Goal: Task Accomplishment & Management: Manage account settings

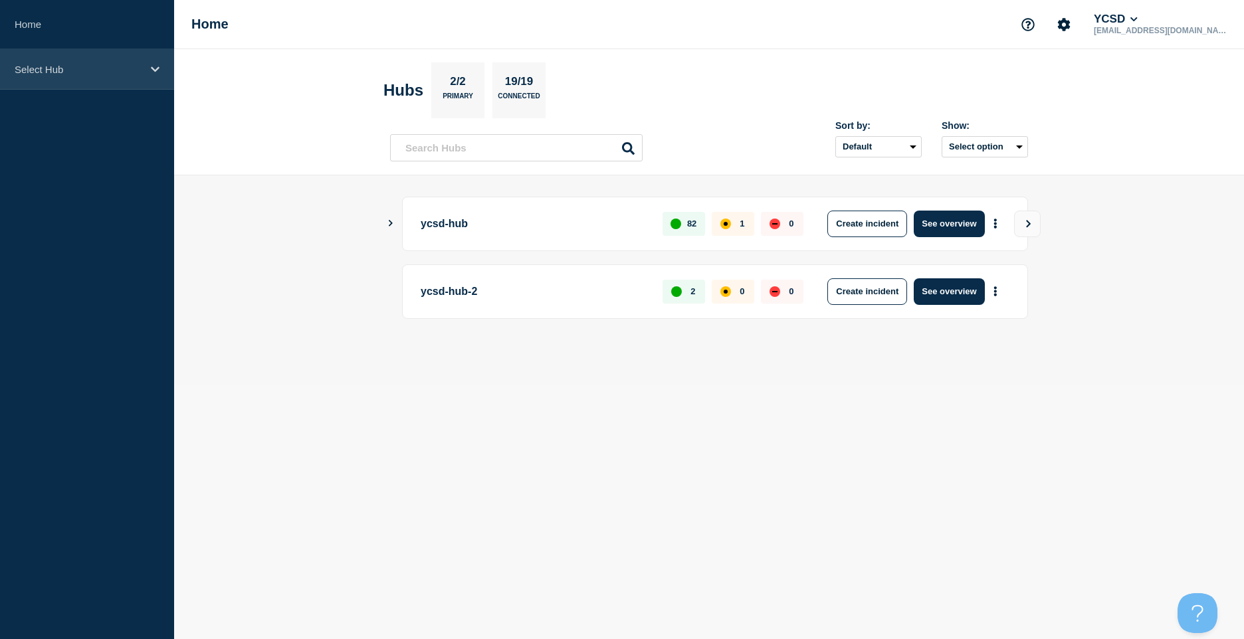
click at [145, 78] on div "Select Hub" at bounding box center [87, 69] width 174 height 41
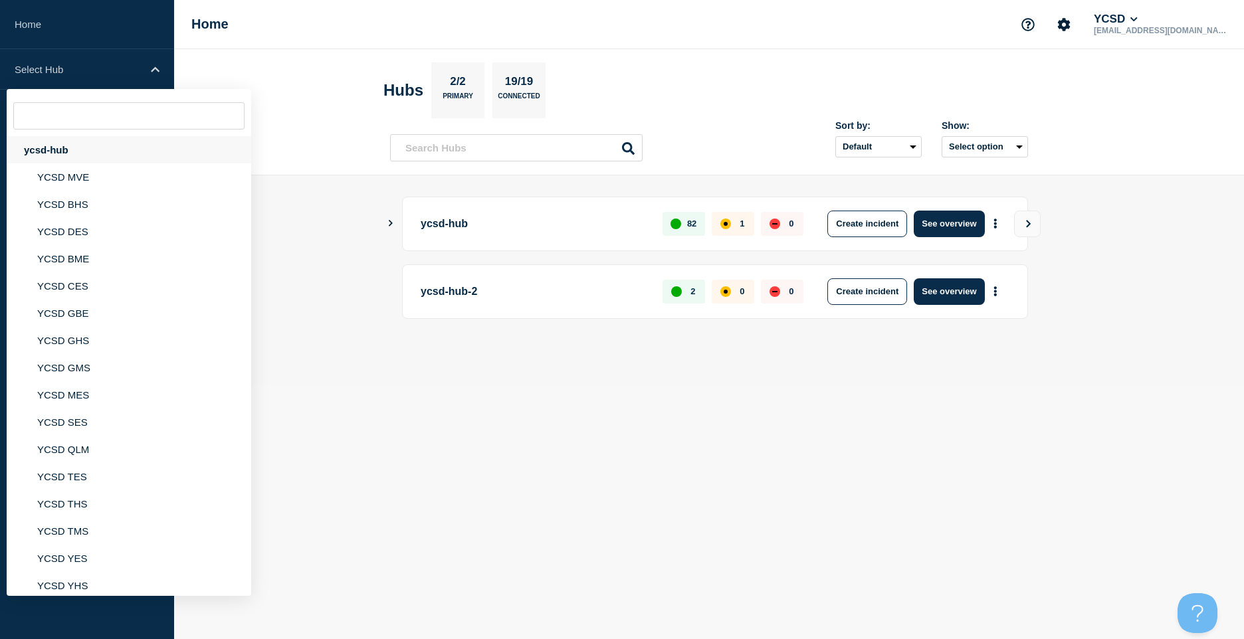
click at [111, 143] on div "ycsd-hub" at bounding box center [129, 149] width 245 height 27
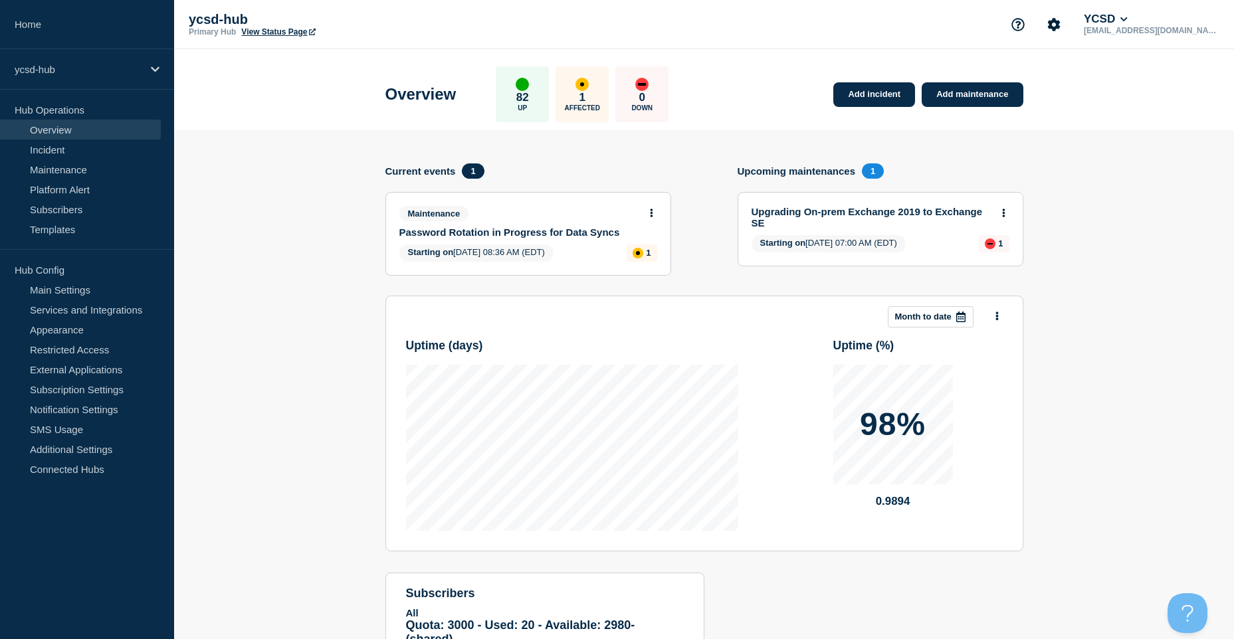
click at [284, 30] on link "View Status Page" at bounding box center [278, 31] width 74 height 9
click at [74, 213] on link "Subscribers" at bounding box center [80, 209] width 161 height 20
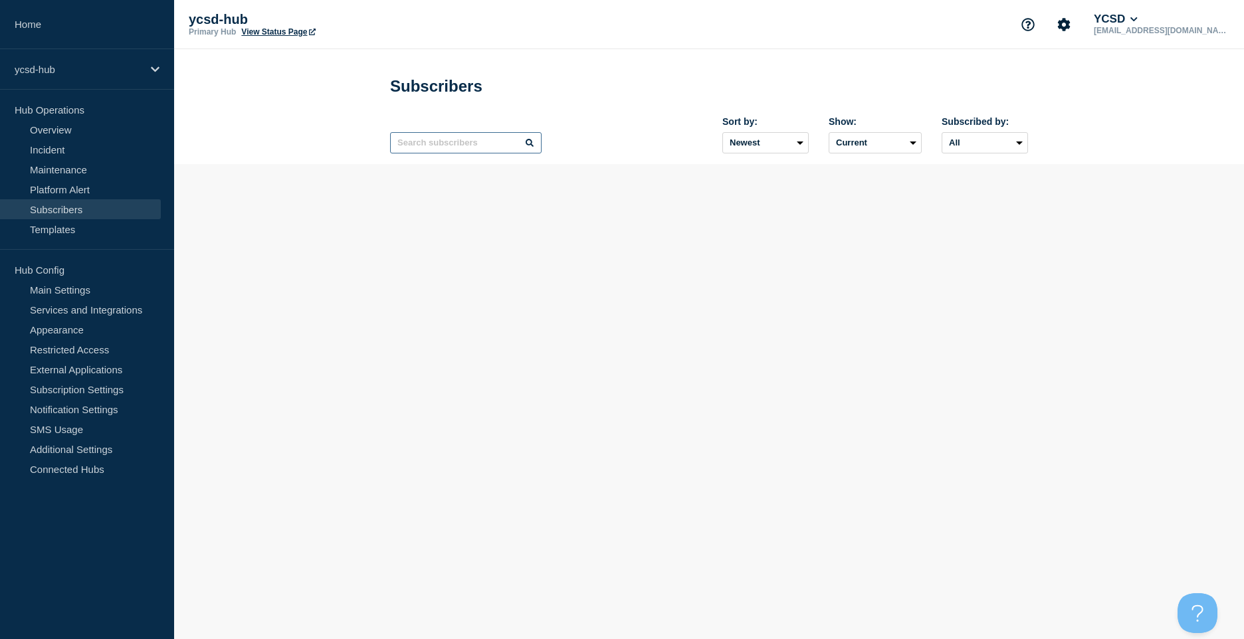
click at [489, 154] on input "text" at bounding box center [466, 142] width 152 height 21
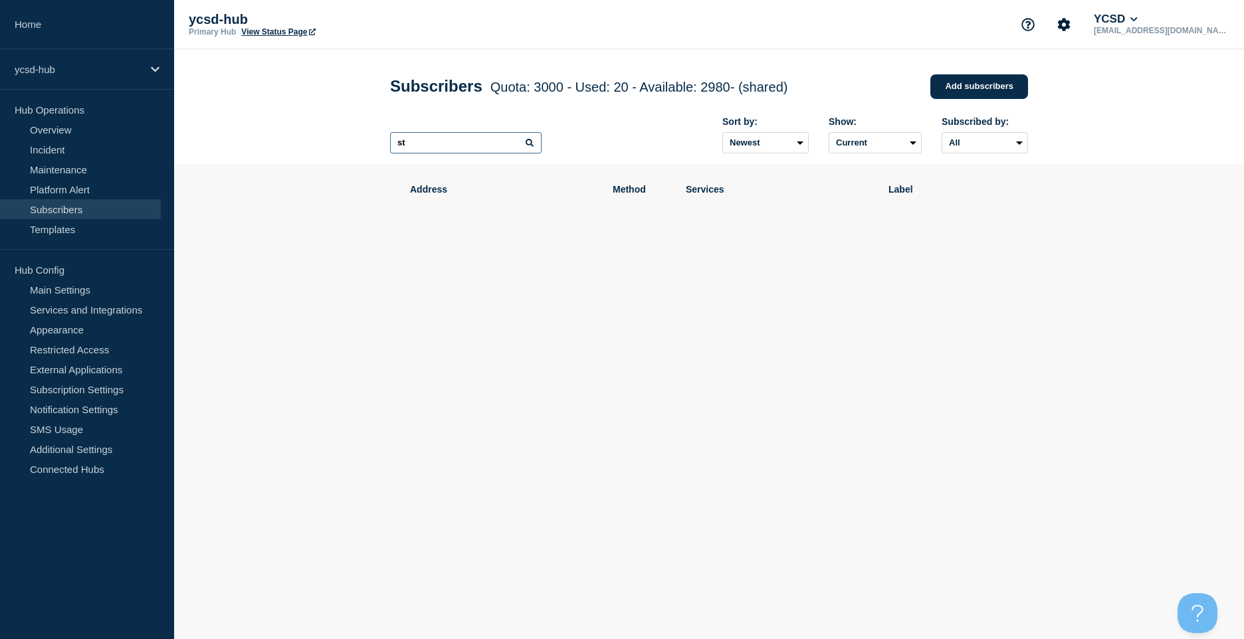
type input "s"
click at [976, 81] on link "Add subscribers" at bounding box center [979, 86] width 98 height 25
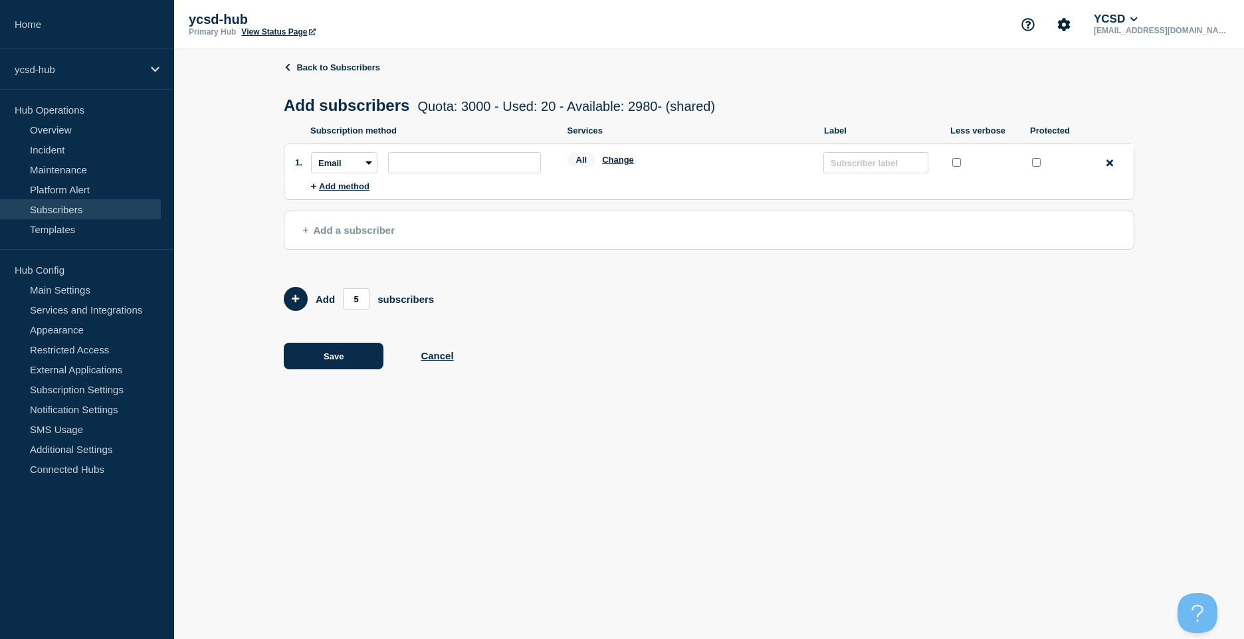
click at [425, 154] on li "Subscription method: Email SMS Webhook Slack Teams Address: Services: All Chang…" at bounding box center [722, 162] width 823 height 37
click at [423, 160] on input "subscription-address" at bounding box center [464, 162] width 153 height 21
paste input "[EMAIL_ADDRESS][DOMAIN_NAME]"
type input "[EMAIL_ADDRESS][DOMAIN_NAME]"
click at [877, 167] on input "text" at bounding box center [875, 162] width 105 height 21
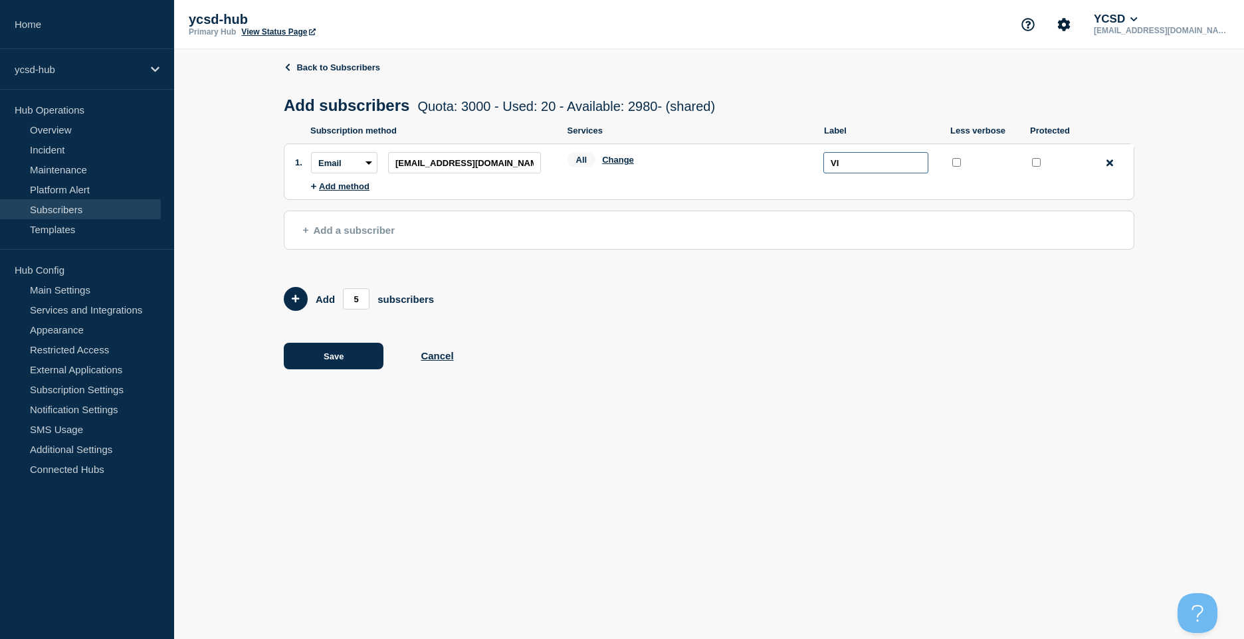
type input "V"
click at [842, 169] on input "C-Suite" at bounding box center [875, 162] width 105 height 21
drag, startPoint x: 890, startPoint y: 162, endPoint x: 794, endPoint y: 150, distance: 97.0
click at [794, 150] on li "Subscription method: Email SMS Webhook Slack Teams Address: [EMAIL_ADDRESS][DOM…" at bounding box center [722, 162] width 823 height 37
type input "ELT"
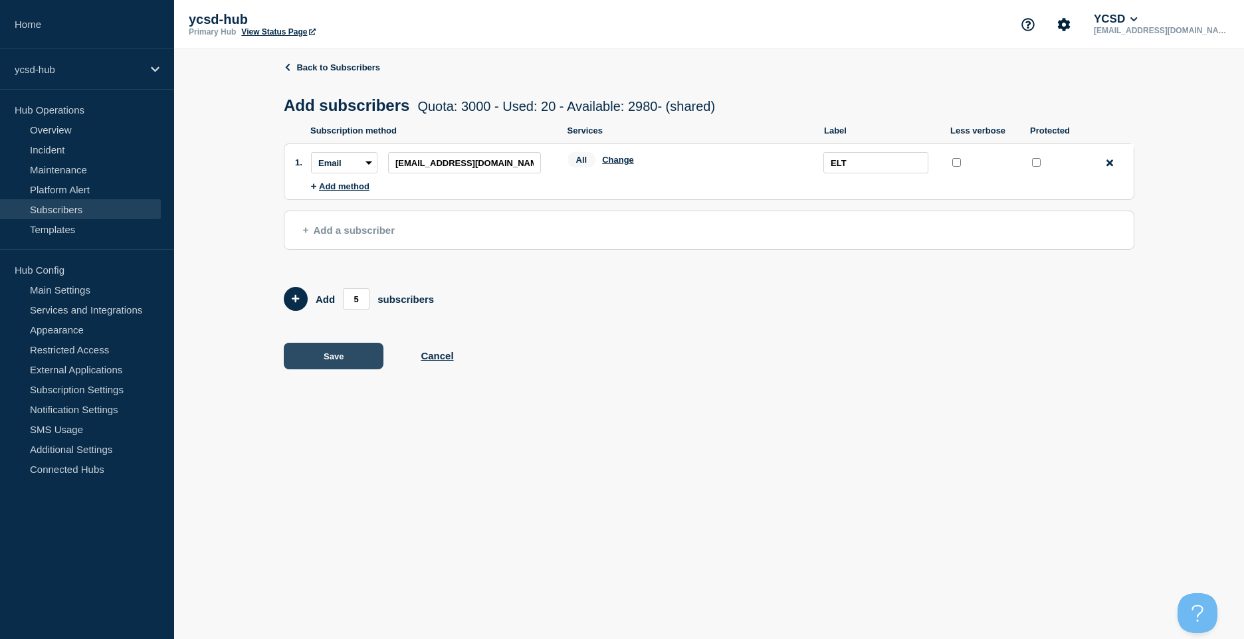
click at [314, 360] on button "Save" at bounding box center [334, 356] width 100 height 27
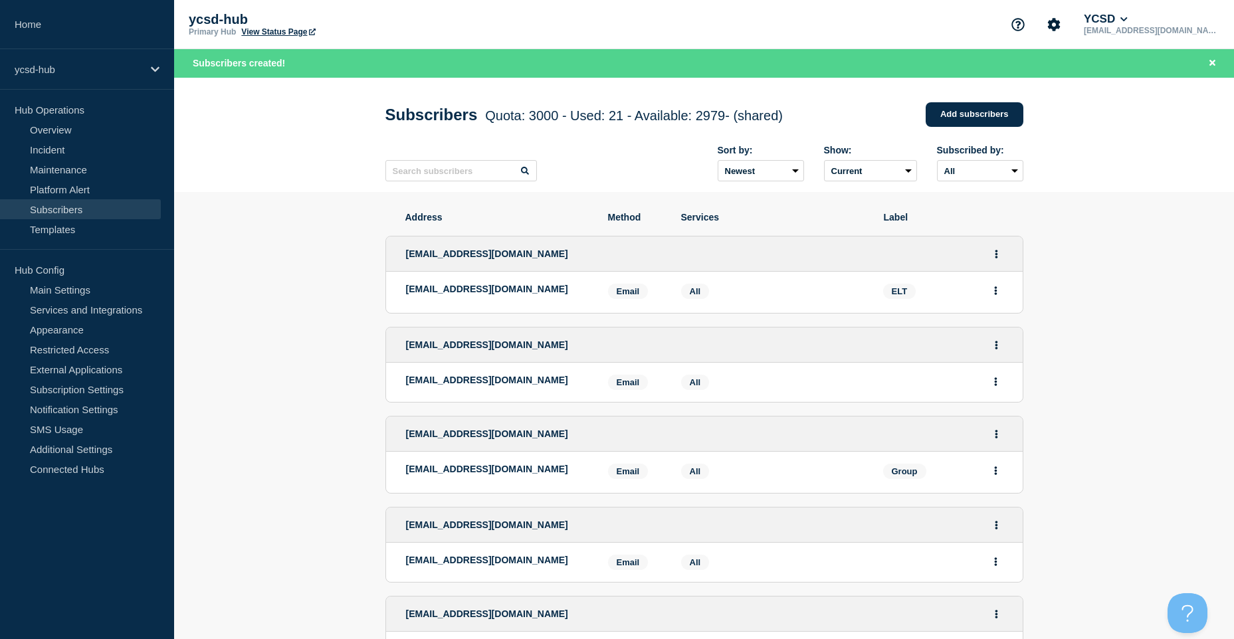
click at [278, 31] on link "View Status Page" at bounding box center [278, 31] width 74 height 9
